Goal: Information Seeking & Learning: Compare options

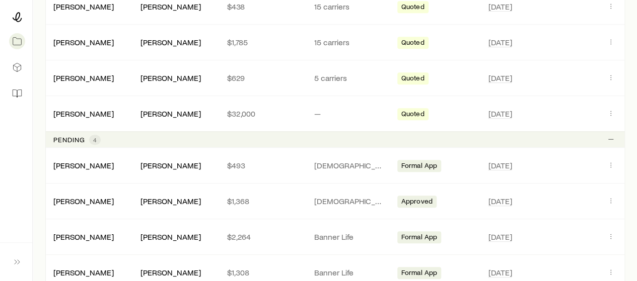
scroll to position [247, 0]
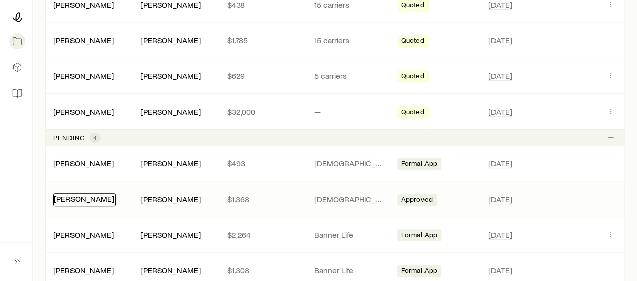
click at [98, 197] on link "[PERSON_NAME]" at bounding box center [84, 199] width 60 height 10
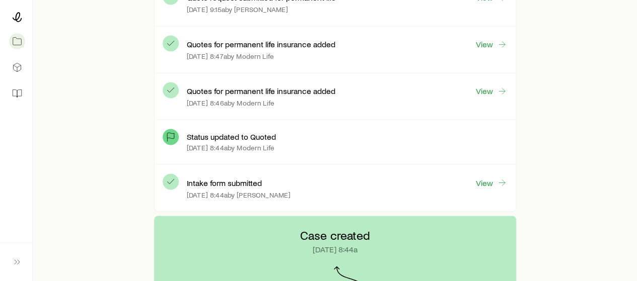
scroll to position [2686, 0]
click at [482, 85] on link "View" at bounding box center [491, 91] width 32 height 12
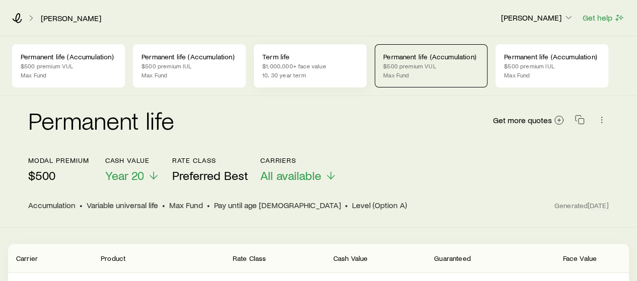
click at [311, 65] on p "$1,000,000+ face value" at bounding box center [310, 66] width 96 height 8
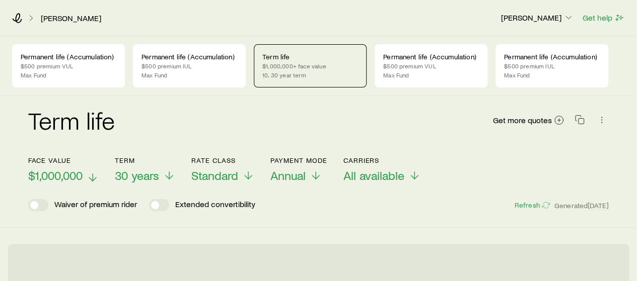
click at [69, 177] on span "$1,000,000" at bounding box center [55, 176] width 54 height 14
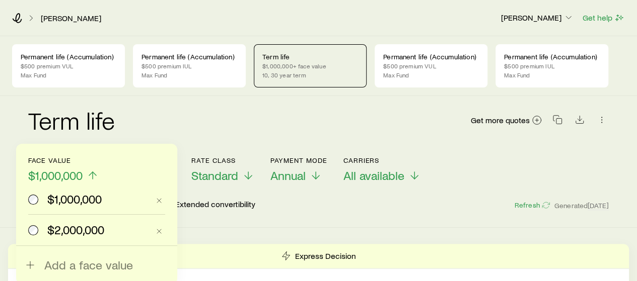
click at [67, 230] on span "$2,000,000" at bounding box center [75, 230] width 57 height 14
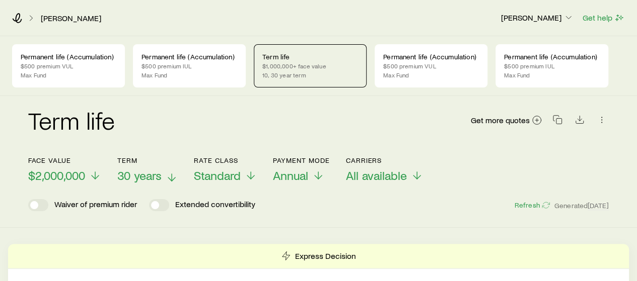
click at [141, 179] on span "30 years" at bounding box center [139, 176] width 44 height 14
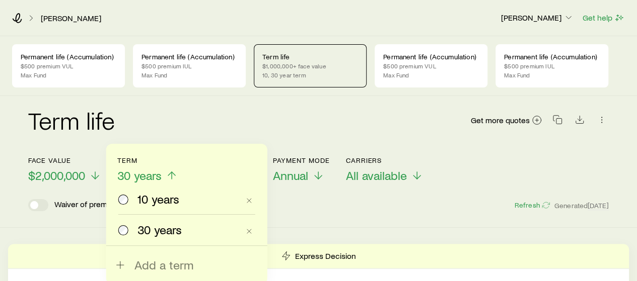
click at [142, 195] on span "10 years" at bounding box center [158, 199] width 42 height 14
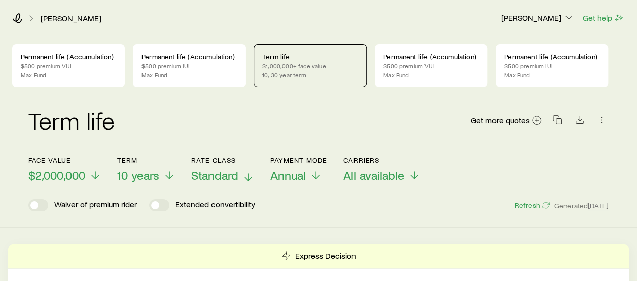
click at [229, 170] on span "Standard" at bounding box center [214, 176] width 47 height 14
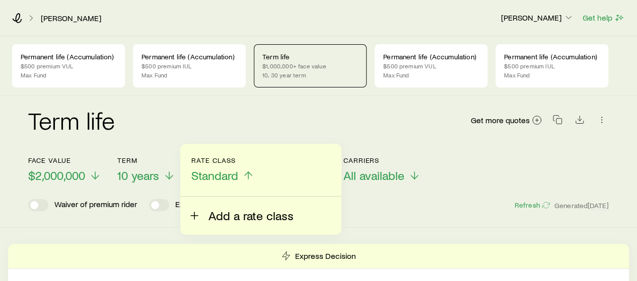
click at [229, 218] on span "Add a rate class" at bounding box center [250, 216] width 85 height 14
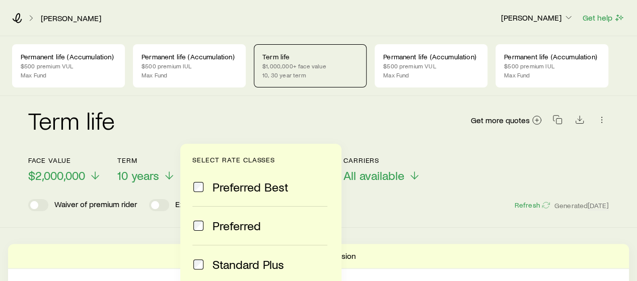
click at [248, 186] on span "Preferred Best" at bounding box center [250, 187] width 76 height 14
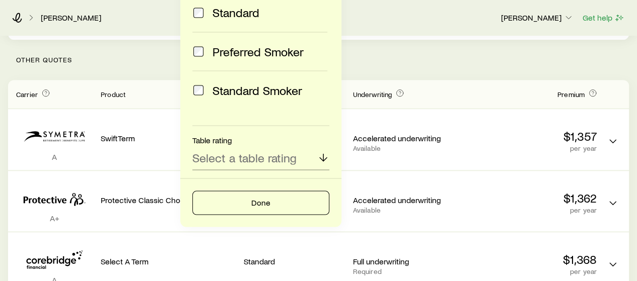
scroll to position [317, 0]
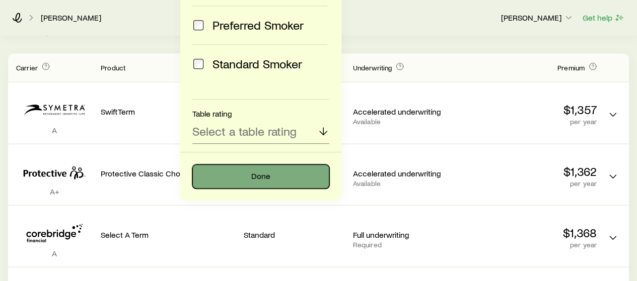
click at [247, 183] on button "Done" at bounding box center [260, 177] width 137 height 24
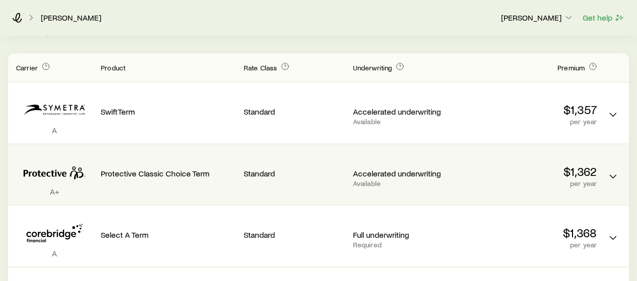
click at [235, 162] on div "Protective Classic Choice Term" at bounding box center [168, 166] width 135 height 26
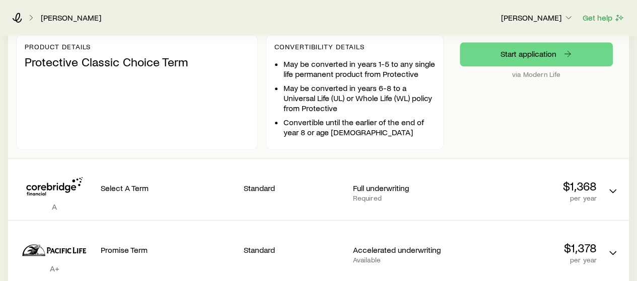
scroll to position [536, 0]
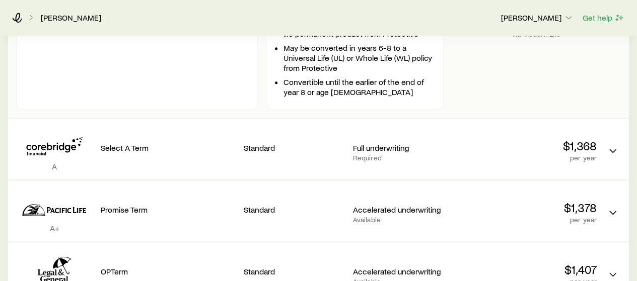
click at [235, 162] on div "Select A Term" at bounding box center [168, 149] width 135 height 45
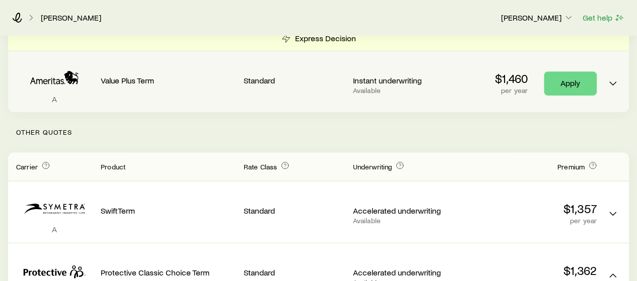
scroll to position [0, 0]
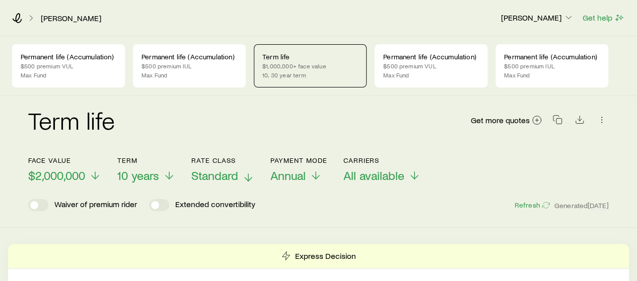
click at [212, 173] on span "Standard" at bounding box center [214, 176] width 47 height 14
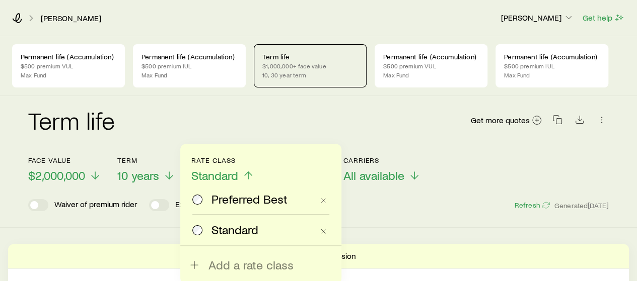
click at [228, 203] on span "Preferred Best" at bounding box center [249, 199] width 76 height 14
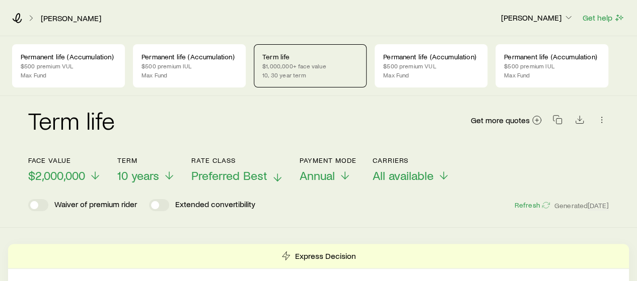
click at [208, 176] on span "Preferred Best" at bounding box center [229, 176] width 76 height 14
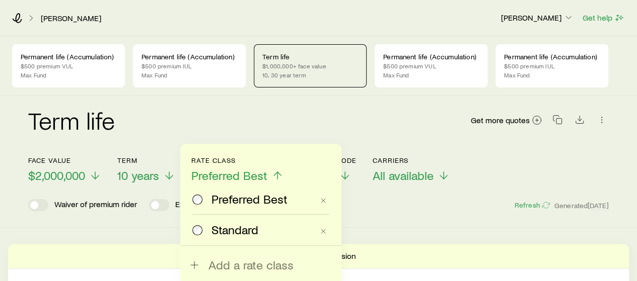
click at [213, 224] on span "Standard" at bounding box center [234, 230] width 47 height 14
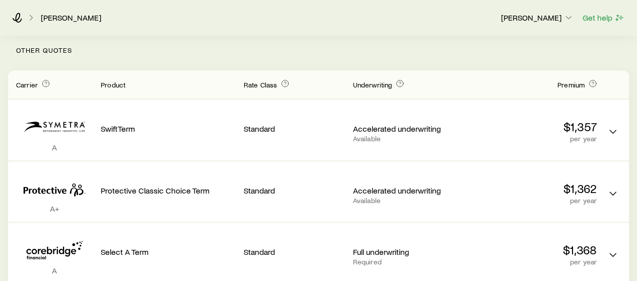
scroll to position [301, 0]
